Goal: Information Seeking & Learning: Learn about a topic

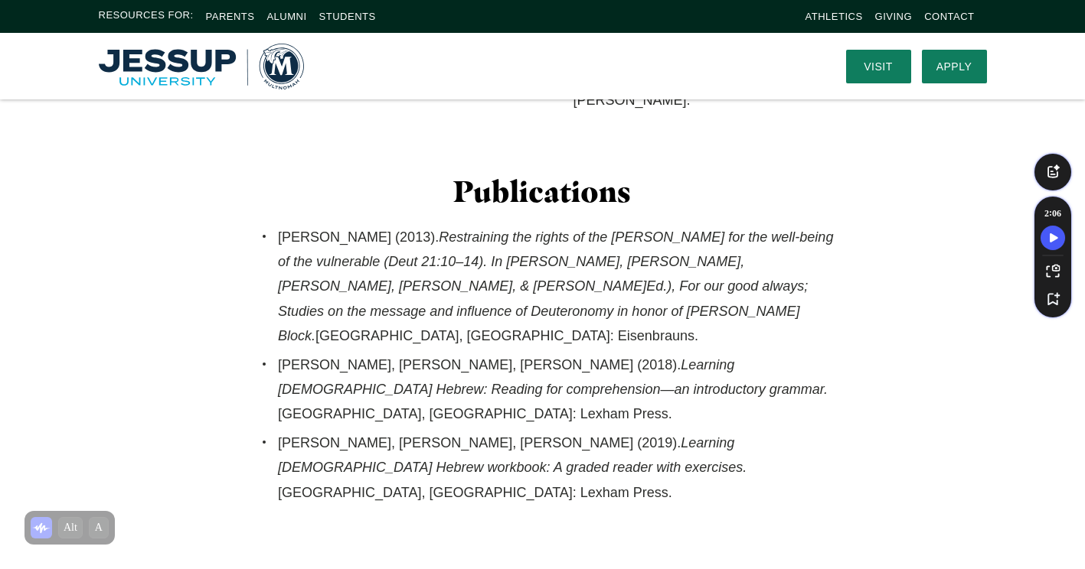
scroll to position [1148, 0]
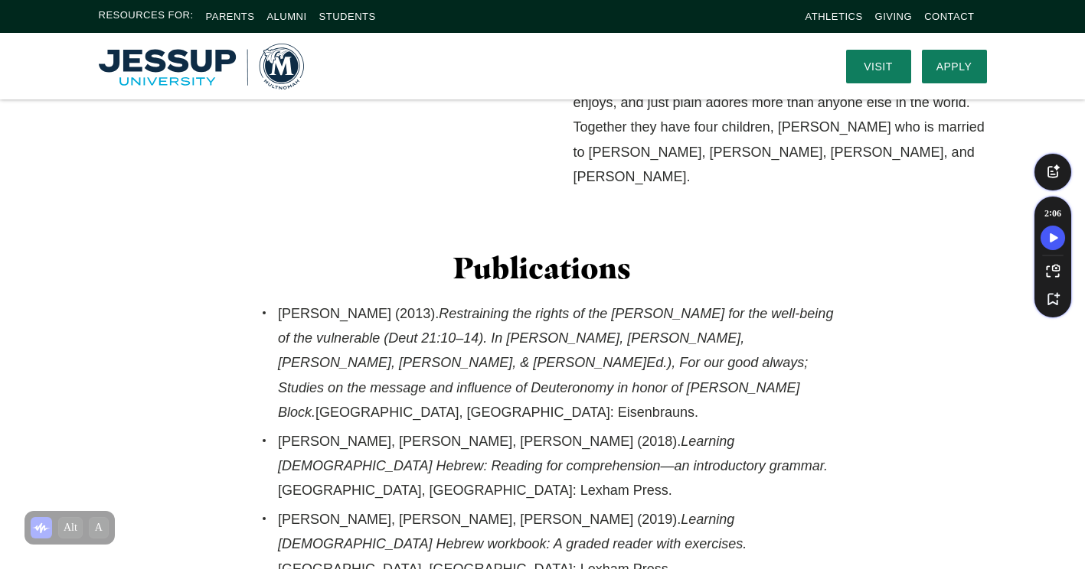
click at [393, 302] on li "Josberger, R. (2013). Restraining the rights of the victor for the well-being o…" at bounding box center [556, 364] width 556 height 124
drag, startPoint x: 393, startPoint y: 293, endPoint x: 378, endPoint y: 291, distance: 15.5
click at [378, 302] on li "Josberger, R. (2013). Restraining the rights of the victor for the well-being o…" at bounding box center [556, 364] width 556 height 124
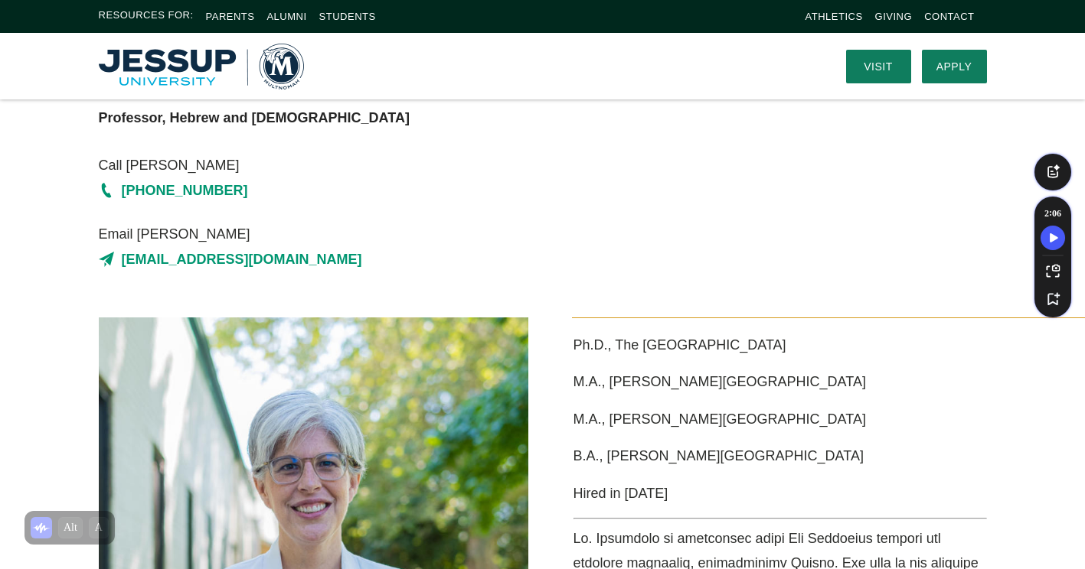
scroll to position [153, 0]
